Goal: Information Seeking & Learning: Check status

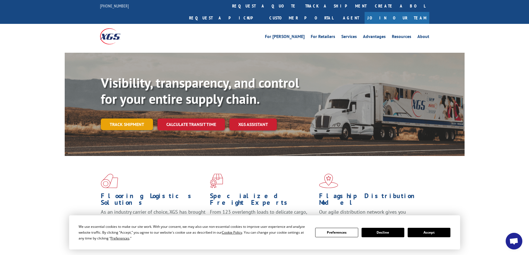
click at [130, 118] on link "Track shipment" at bounding box center [127, 124] width 52 height 12
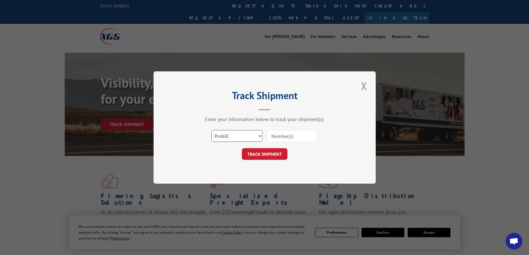
click at [230, 140] on select "Select category... Probill BOL PO" at bounding box center [236, 136] width 51 height 12
select select "bol"
click at [211, 130] on select "Select category... Probill BOL PO" at bounding box center [236, 136] width 51 height 12
click at [279, 134] on input at bounding box center [291, 136] width 51 height 12
paste input "AA04869565"
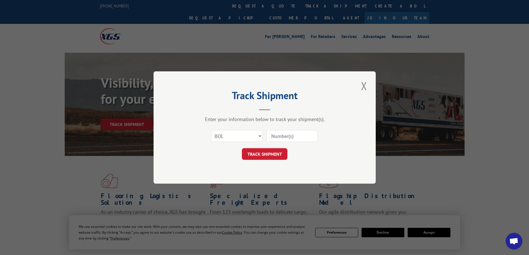
type input "AA04869565"
click at [275, 156] on button "TRACK SHIPMENT" at bounding box center [265, 154] width 46 height 12
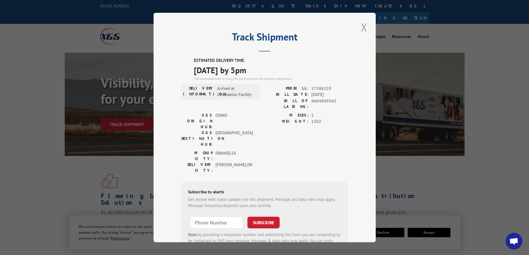
click at [362, 29] on button "Close modal" at bounding box center [363, 27] width 9 height 15
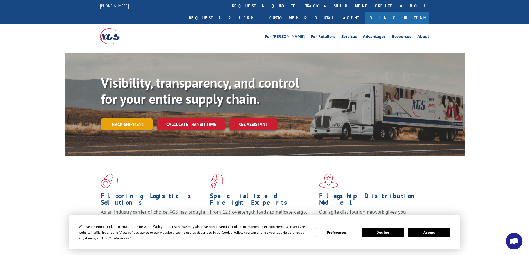
click at [138, 118] on link "Track shipment" at bounding box center [127, 124] width 52 height 12
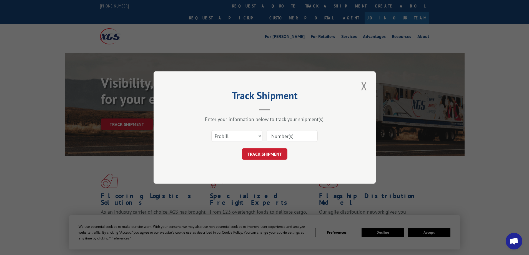
click at [295, 136] on input at bounding box center [291, 136] width 51 height 12
paste input "17095085"
type input "17095085"
click at [278, 155] on button "TRACK SHIPMENT" at bounding box center [265, 154] width 46 height 12
